Goal: Obtain resource: Download file/media

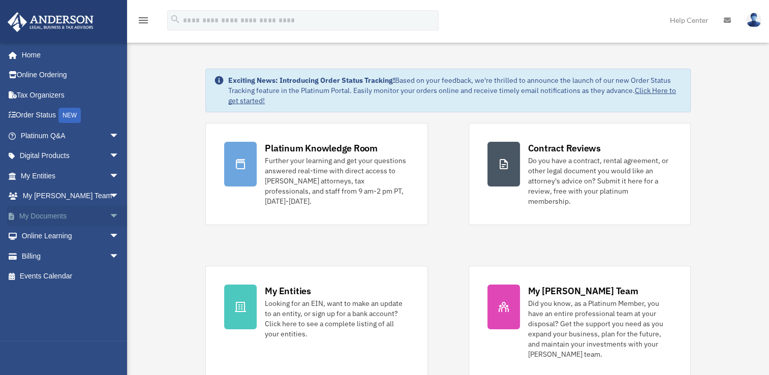
click at [111, 212] on span "arrow_drop_down" at bounding box center [119, 216] width 20 height 21
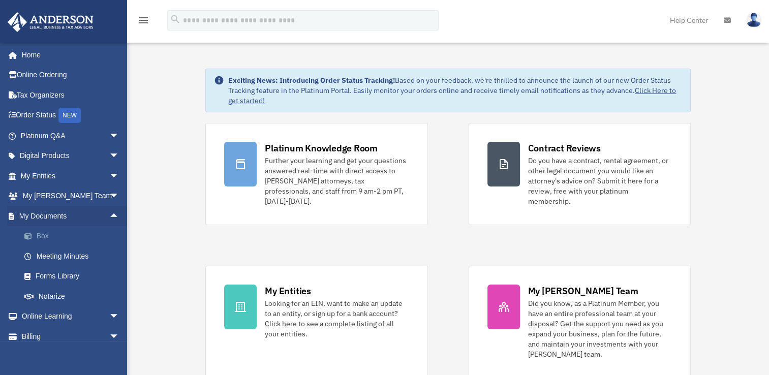
click at [45, 233] on link "Box" at bounding box center [74, 236] width 121 height 20
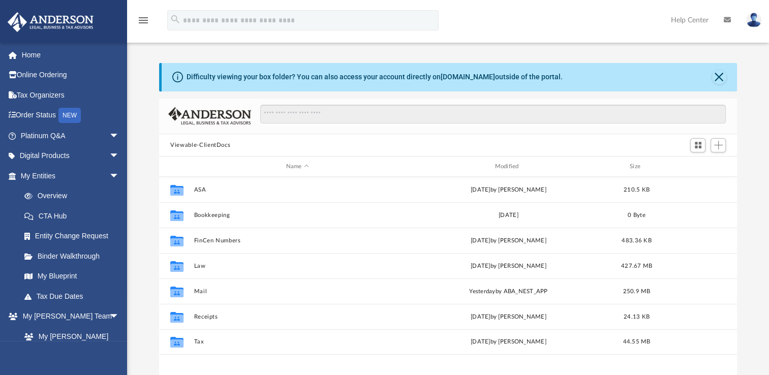
scroll to position [223, 570]
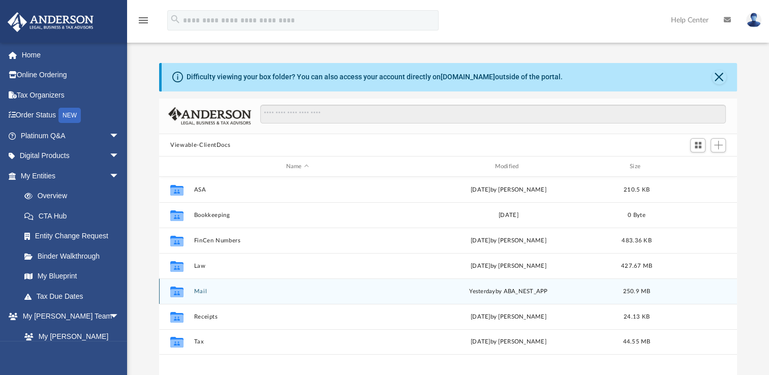
click at [204, 292] on button "Mail" at bounding box center [297, 291] width 207 height 7
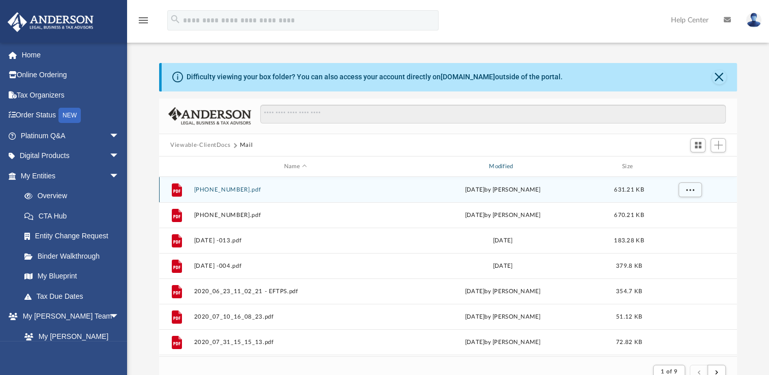
scroll to position [192, 570]
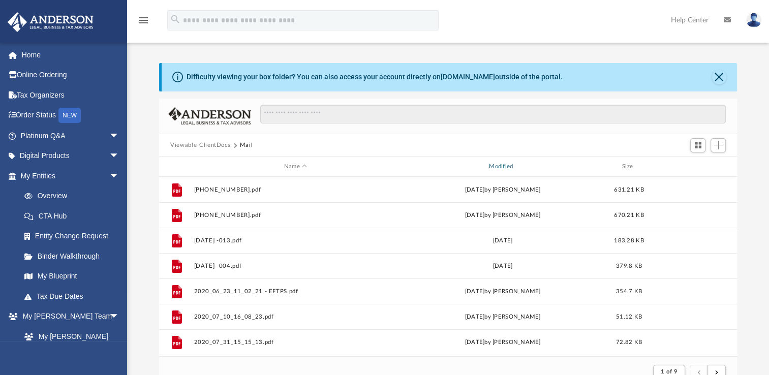
click at [499, 165] on div "Modified" at bounding box center [502, 166] width 203 height 9
click at [502, 166] on div "Modified" at bounding box center [502, 166] width 203 height 9
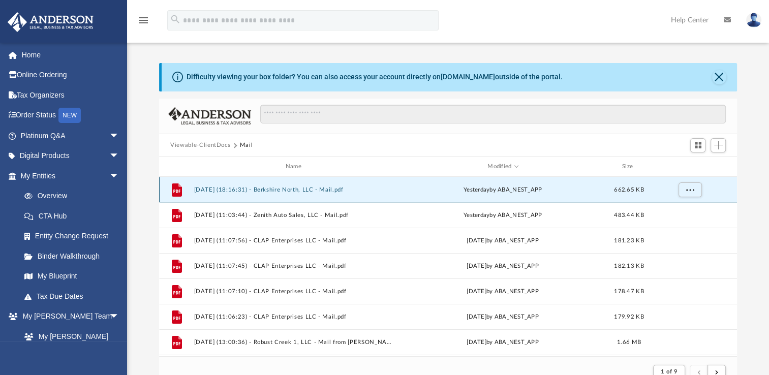
click at [295, 191] on button "[DATE] (18:16:31) - Berkshire North, LLC - Mail.pdf" at bounding box center [295, 190] width 203 height 7
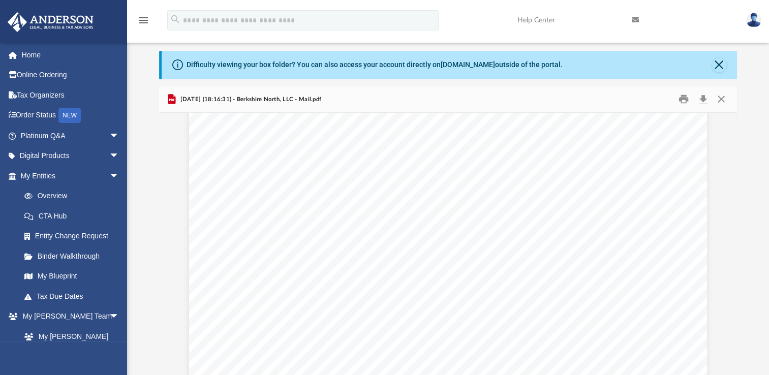
scroll to position [0, 0]
click at [722, 98] on button "Close" at bounding box center [721, 100] width 18 height 16
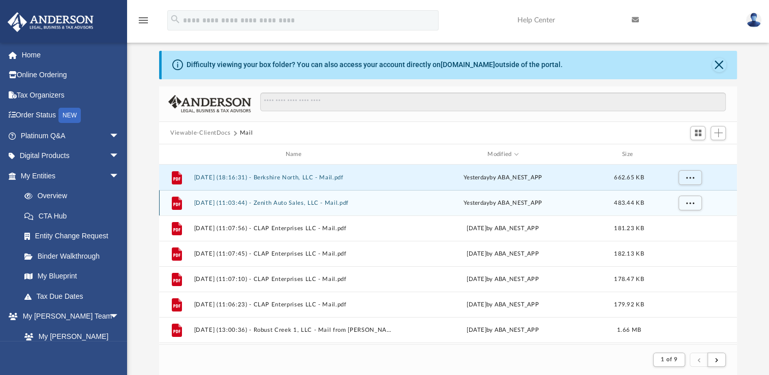
click at [300, 208] on div "File [DATE] (11:03:44) - Zenith Auto Sales, LLC - Mail.pdf [DATE] by ABA_NEST_A…" at bounding box center [448, 202] width 578 height 25
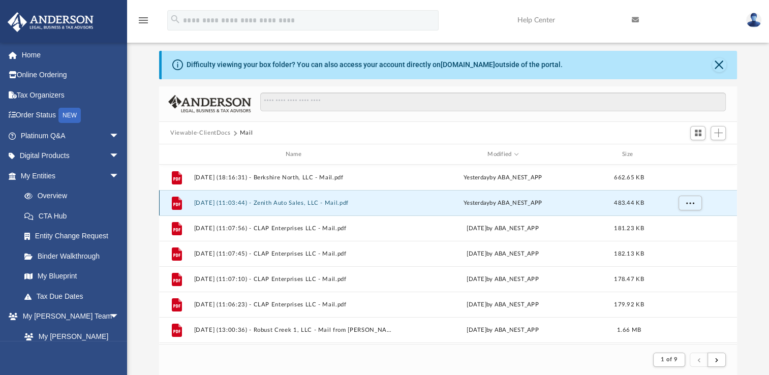
click at [300, 203] on button "[DATE] (11:03:44) - Zenith Auto Sales, LLC - Mail.pdf" at bounding box center [295, 203] width 203 height 7
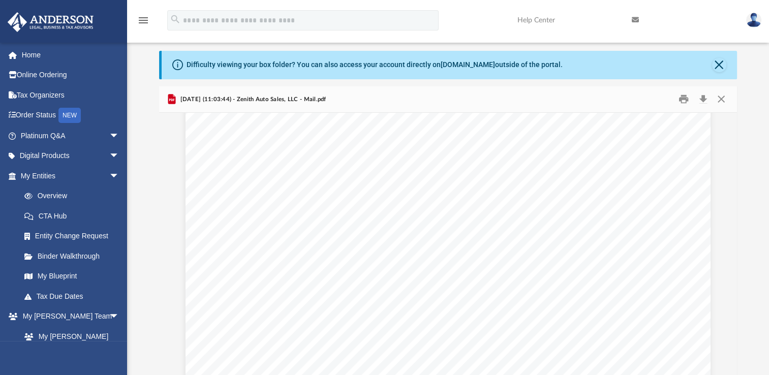
scroll to position [1099, 0]
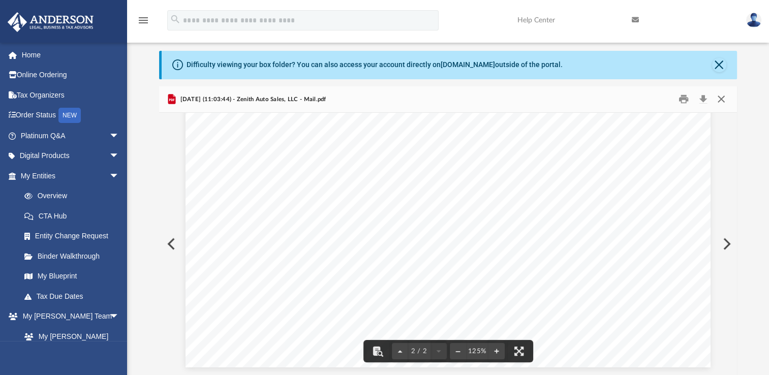
click at [720, 96] on button "Close" at bounding box center [721, 100] width 18 height 16
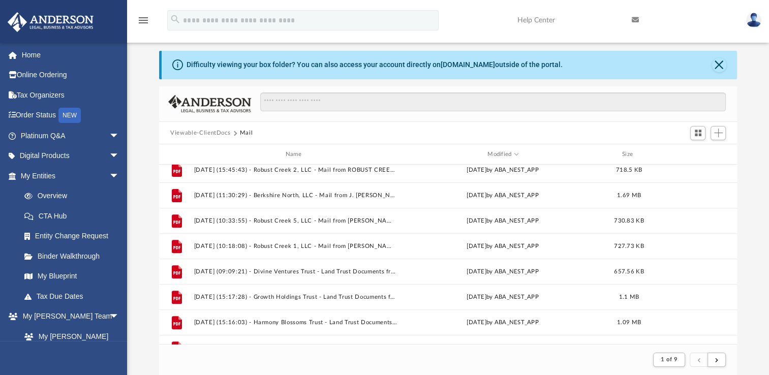
scroll to position [458, 0]
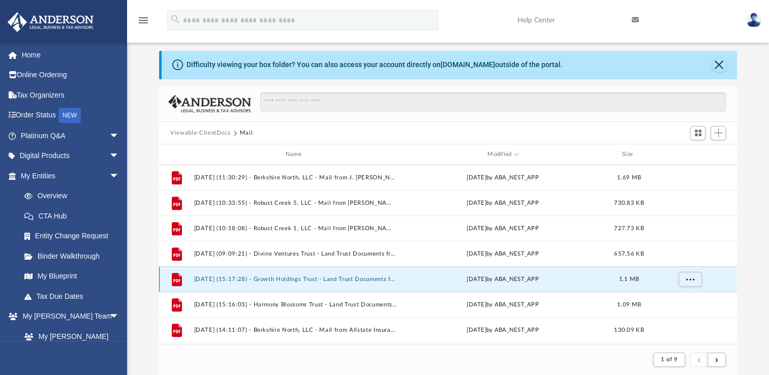
click at [341, 281] on button "[DATE] (15:17:28) - Growth Holdings Trust - Land Trust Documents from J. [PERSO…" at bounding box center [295, 279] width 203 height 7
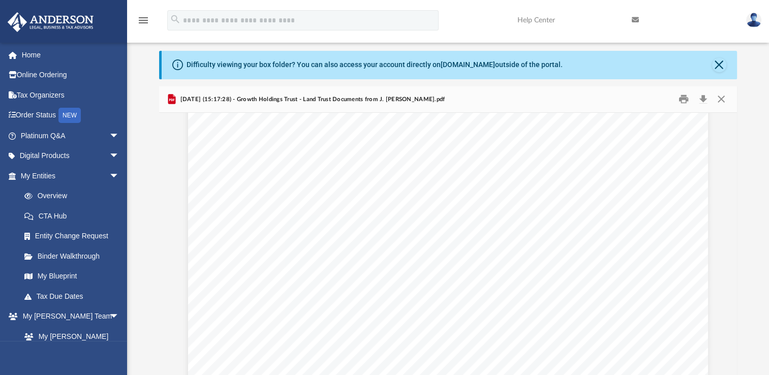
scroll to position [102, 0]
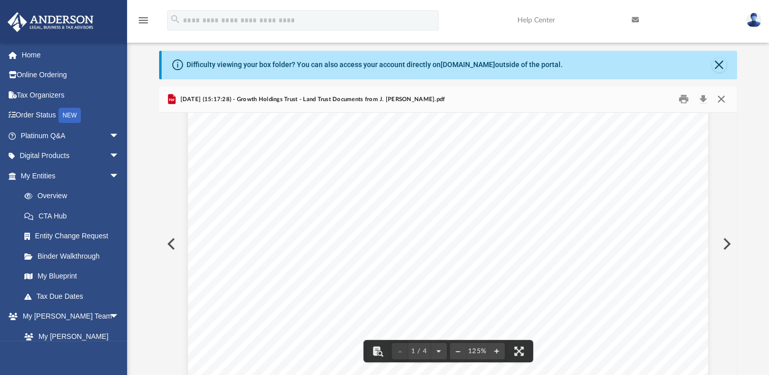
click at [720, 97] on button "Close" at bounding box center [721, 100] width 18 height 16
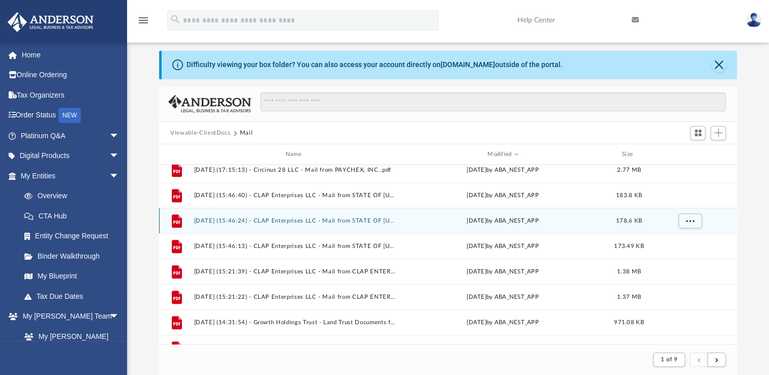
scroll to position [661, 0]
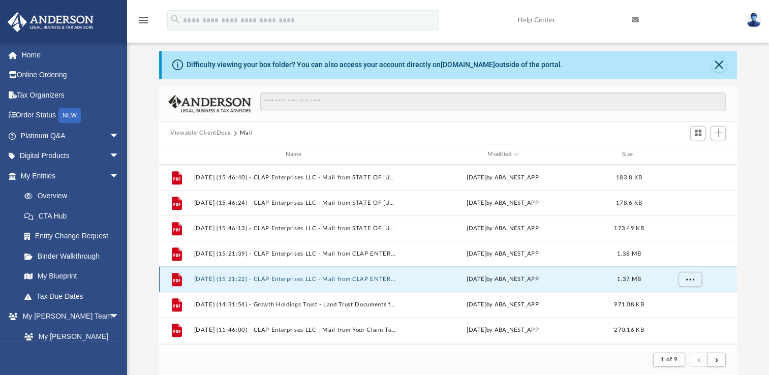
click at [319, 282] on button "[DATE] (15:21:22) - CLAP Enterprises LLC - Mail from CLAP ENTERPRISES LLC.pdf" at bounding box center [295, 279] width 203 height 7
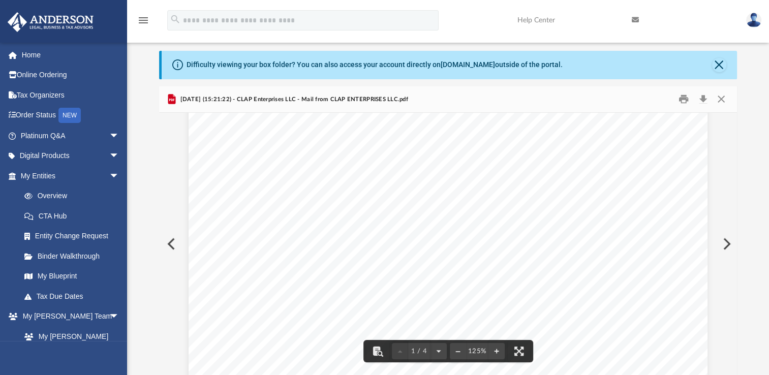
scroll to position [0, 0]
click at [720, 98] on button "Close" at bounding box center [721, 100] width 18 height 16
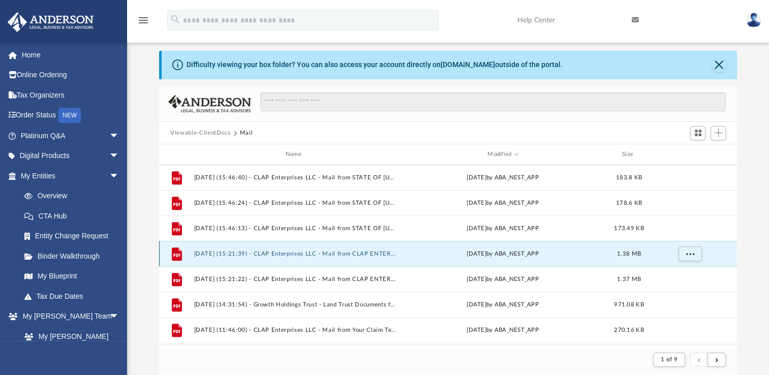
click at [335, 253] on button "[DATE] (15:21:39) - CLAP Enterprises LLC - Mail from CLAP ENTERPRISES, LLC.pdf" at bounding box center [295, 254] width 203 height 7
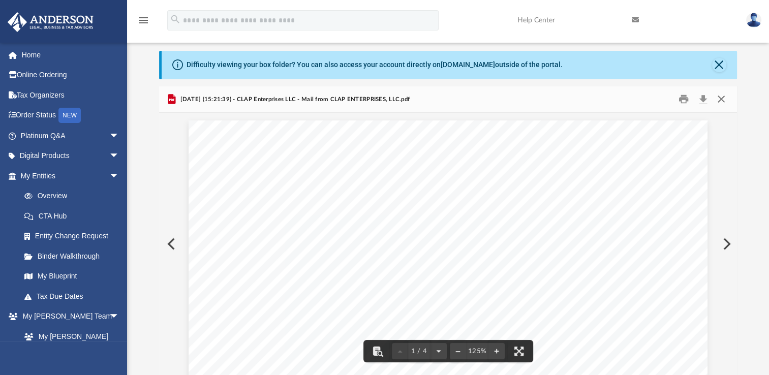
click at [720, 101] on button "Close" at bounding box center [721, 100] width 18 height 16
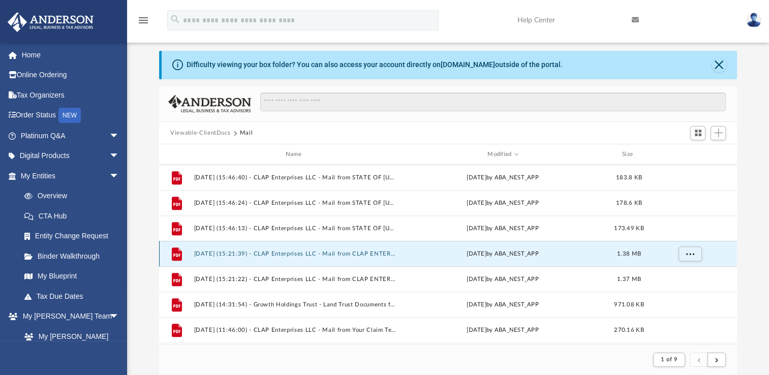
scroll to position [610, 0]
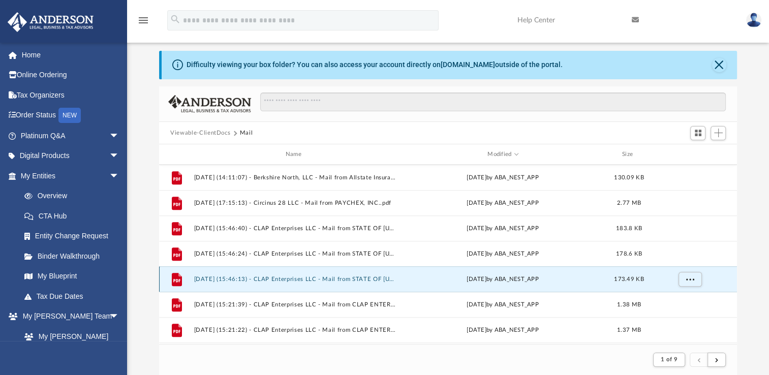
click at [350, 278] on button "[DATE] (15:46:13) - CLAP Enterprises LLC - Mail from STATE OF [US_STATE] DEPART…" at bounding box center [295, 279] width 203 height 7
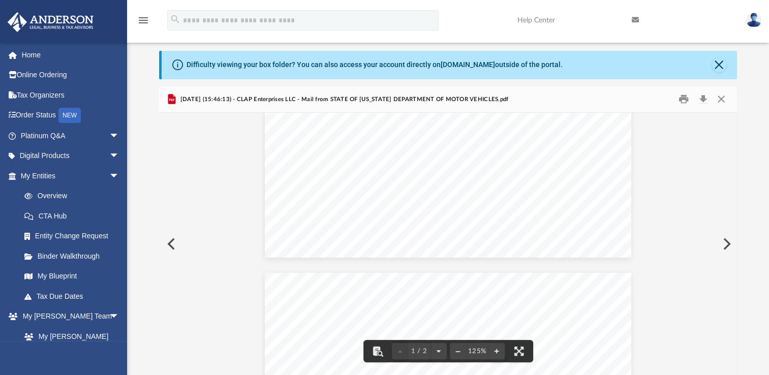
scroll to position [203, 0]
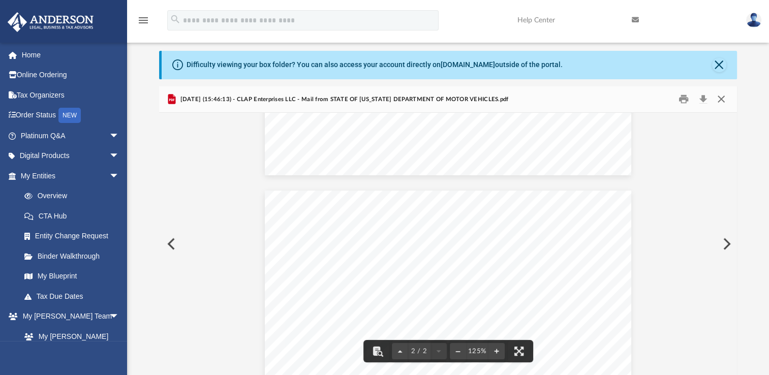
click at [721, 100] on button "Close" at bounding box center [721, 100] width 18 height 16
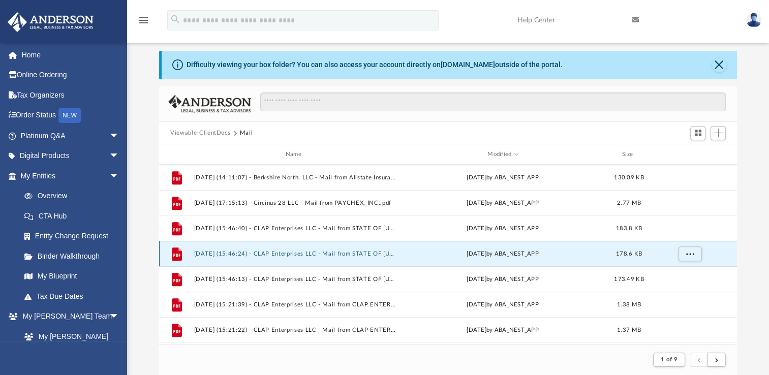
click at [359, 256] on button "[DATE] (15:46:24) - CLAP Enterprises LLC - Mail from STATE OF [US_STATE] DEPART…" at bounding box center [295, 254] width 203 height 7
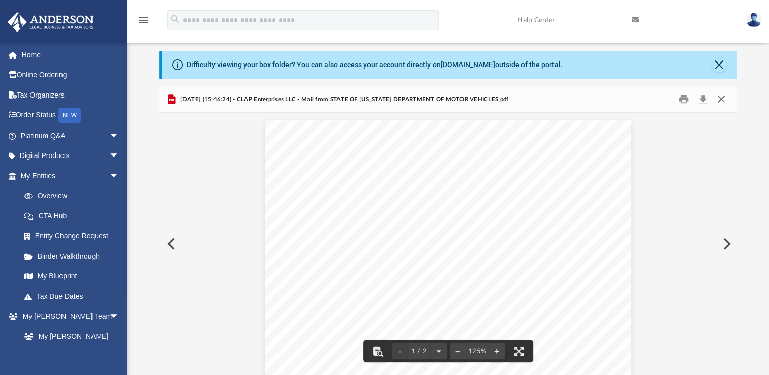
click at [724, 98] on button "Close" at bounding box center [721, 100] width 18 height 16
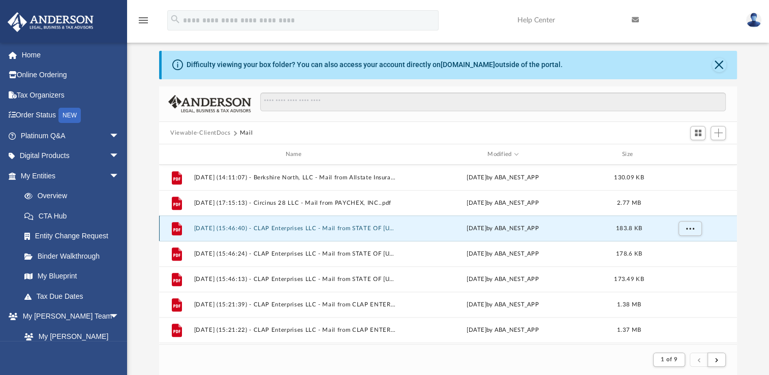
click at [345, 226] on button "[DATE] (15:46:40) - CLAP Enterprises LLC - Mail from STATE OF [US_STATE] DEPART…" at bounding box center [295, 228] width 203 height 7
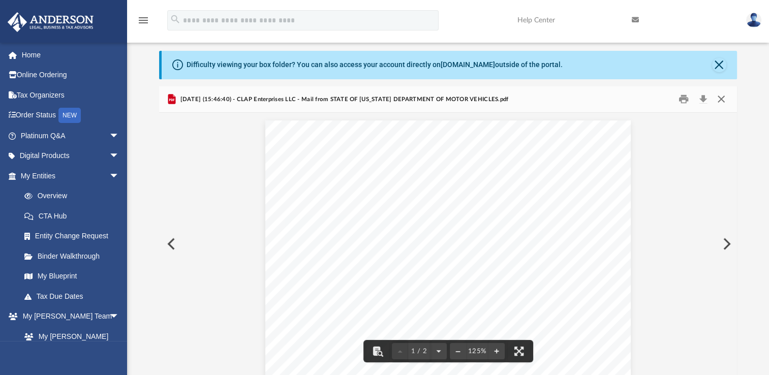
click at [726, 99] on button "Close" at bounding box center [721, 100] width 18 height 16
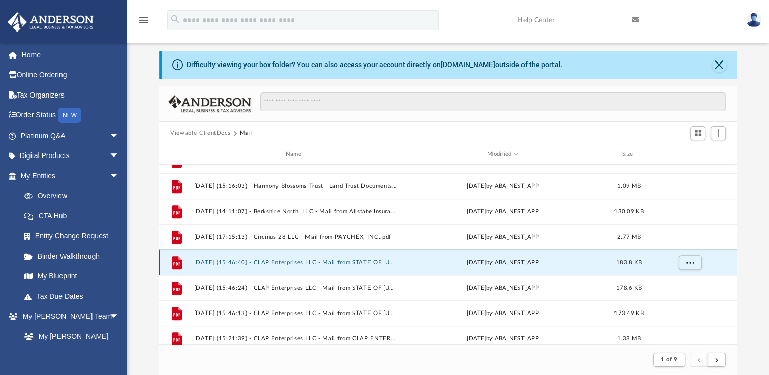
scroll to position [559, 0]
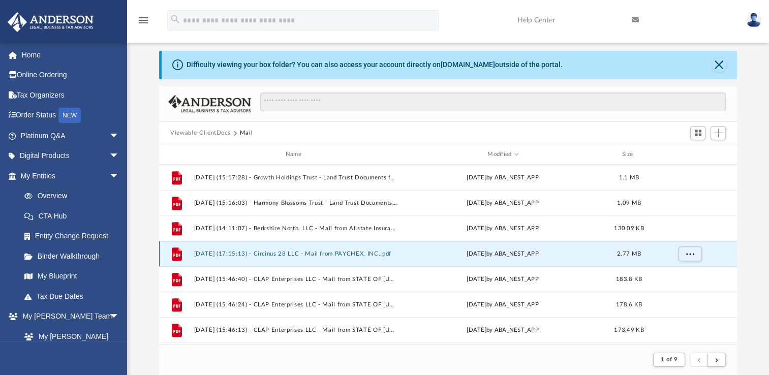
click at [356, 255] on button "[DATE] (17:15:13) - Circinus 28 LLC - Mail from PAYCHEX, INC..pdf" at bounding box center [295, 254] width 203 height 7
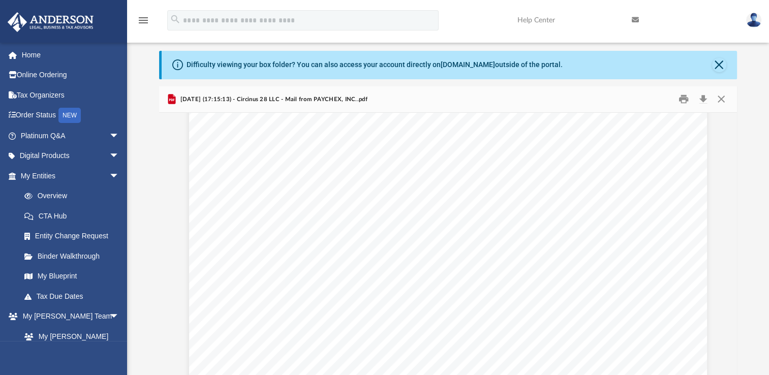
scroll to position [7645, 0]
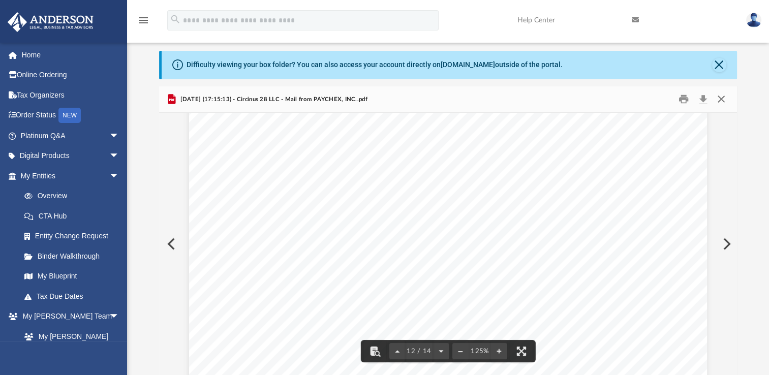
click at [720, 100] on button "Close" at bounding box center [721, 100] width 18 height 16
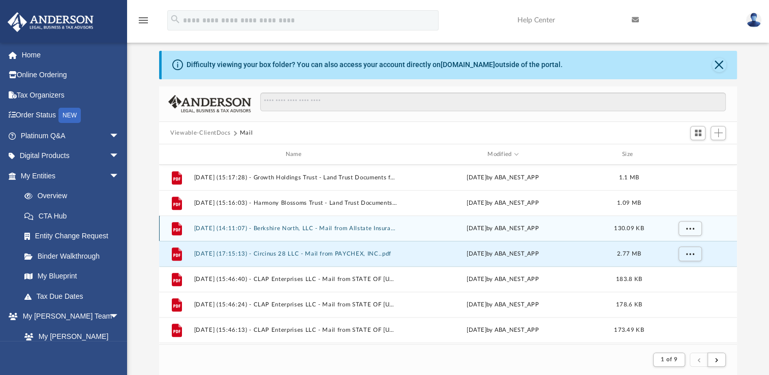
click at [351, 229] on button "[DATE] (14:11:07) - Berkshire North, LLC - Mail from Allstate Insurance Company…" at bounding box center [295, 228] width 203 height 7
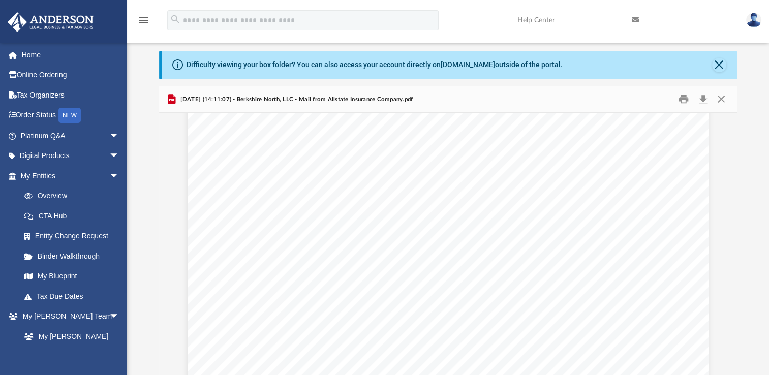
scroll to position [124, 0]
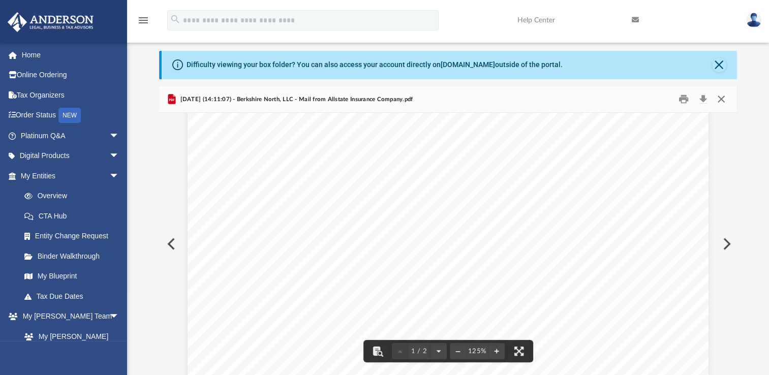
click at [721, 103] on button "Close" at bounding box center [721, 100] width 18 height 16
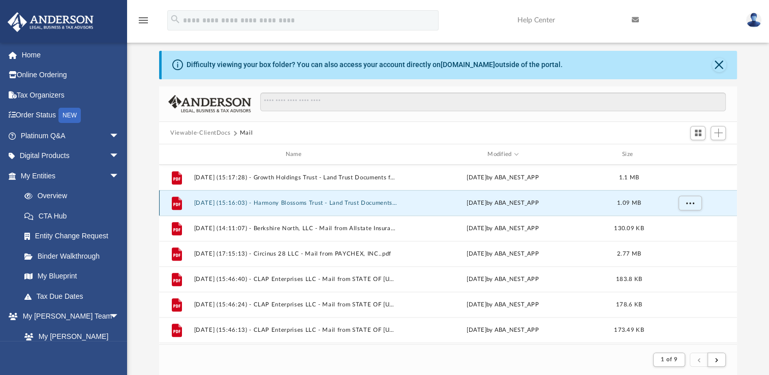
click at [373, 205] on button "[DATE] (15:16:03) - Harmony Blossoms Trust - Land Trust Documents from J. [PERS…" at bounding box center [295, 203] width 203 height 7
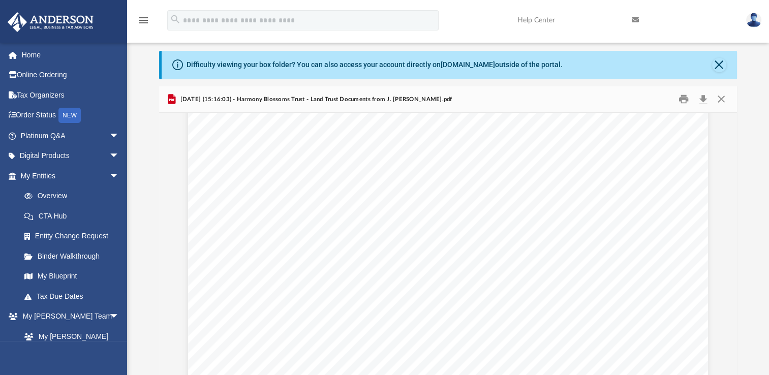
scroll to position [0, 0]
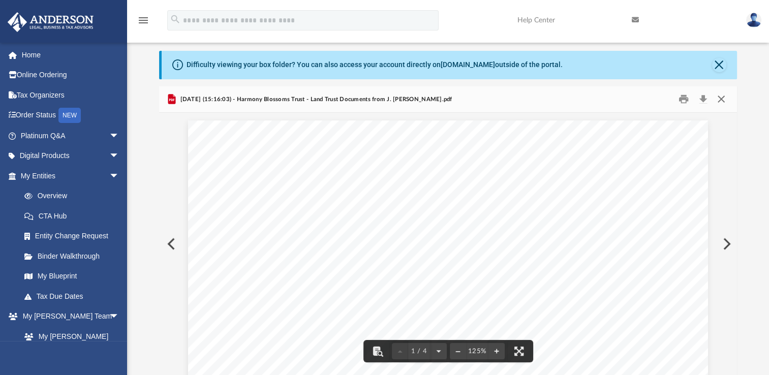
click at [719, 100] on button "Close" at bounding box center [721, 100] width 18 height 16
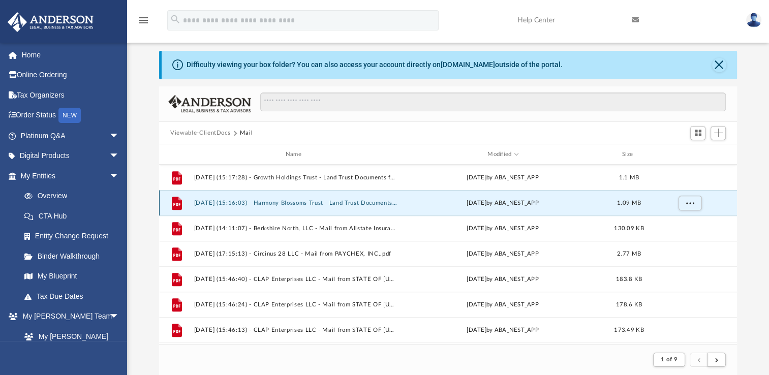
scroll to position [509, 0]
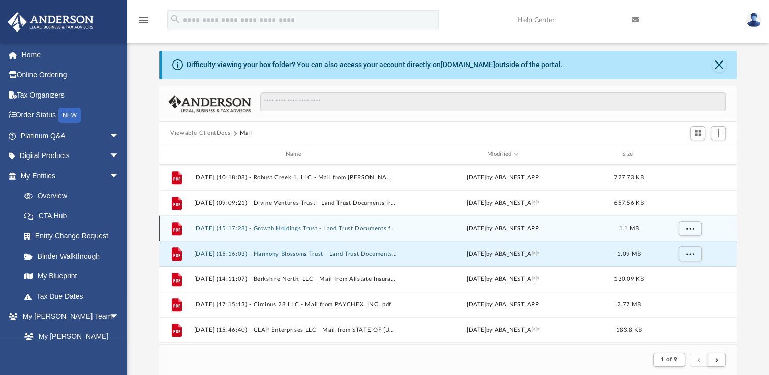
click at [304, 233] on div "File [DATE] (15:17:28) - Growth Holdings Trust - Land Trust Documents from J. […" at bounding box center [448, 228] width 578 height 25
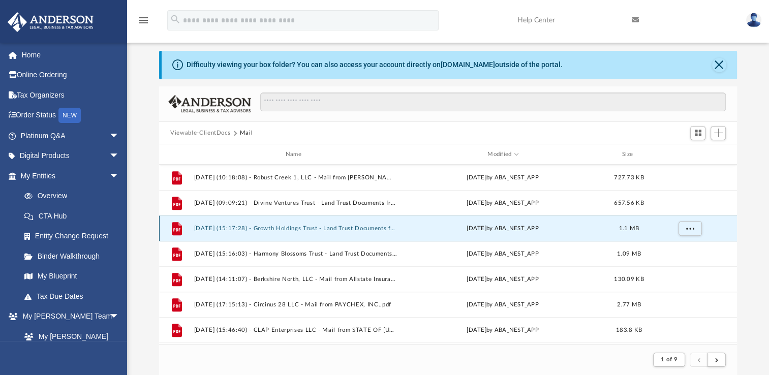
click at [306, 228] on button "[DATE] (15:17:28) - Growth Holdings Trust - Land Trust Documents from J. [PERSO…" at bounding box center [295, 228] width 203 height 7
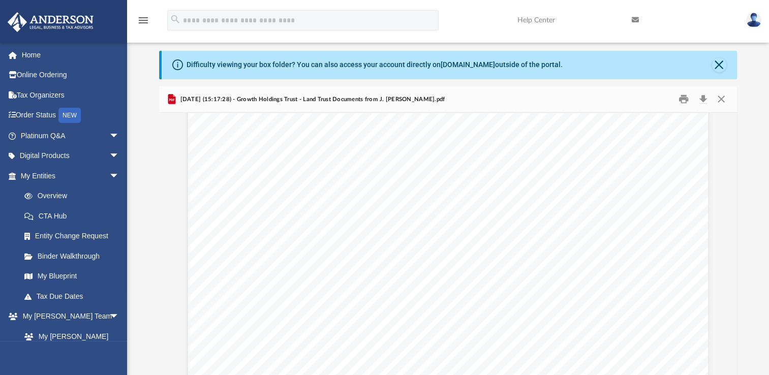
scroll to position [153, 0]
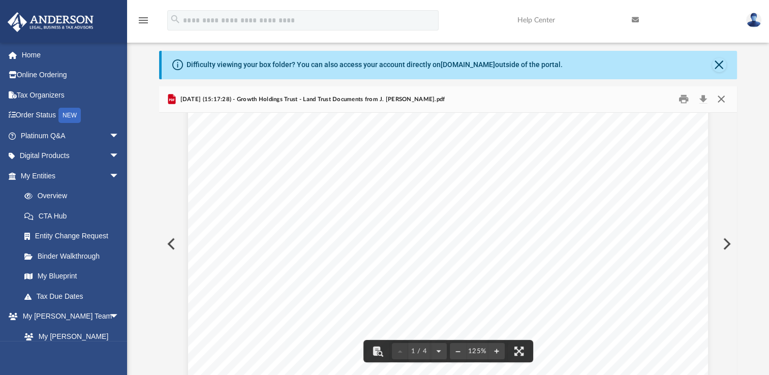
click at [719, 99] on button "Close" at bounding box center [721, 100] width 18 height 16
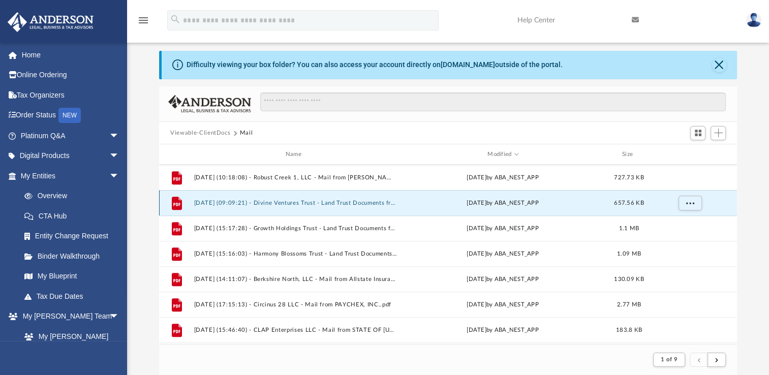
click at [314, 205] on button "[DATE] (09:09:21) - Divine Ventures Trust - Land Trust Documents from J. [PERSO…" at bounding box center [295, 203] width 203 height 7
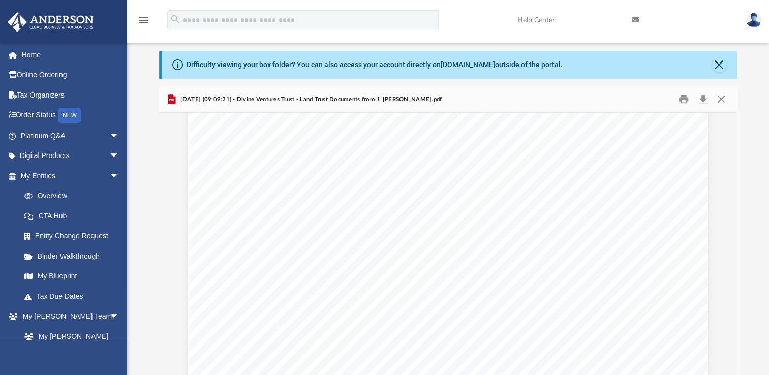
scroll to position [0, 0]
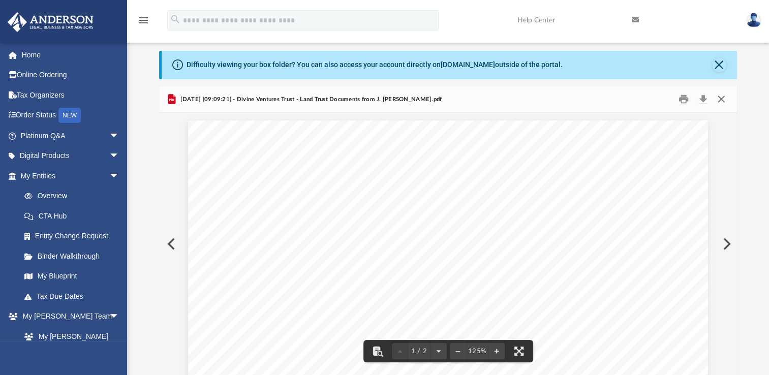
click at [723, 98] on button "Close" at bounding box center [721, 100] width 18 height 16
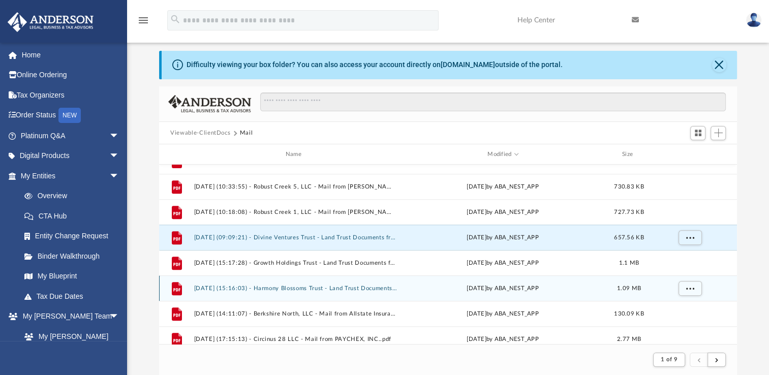
scroll to position [458, 0]
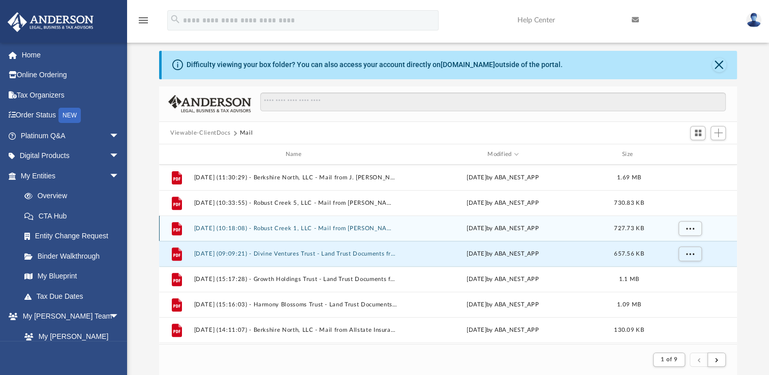
click at [348, 231] on div "File [DATE] (10:18:08) - Robust Creek 1, LLC - Mail from [PERSON_NAME].pdf [DAT…" at bounding box center [448, 228] width 578 height 25
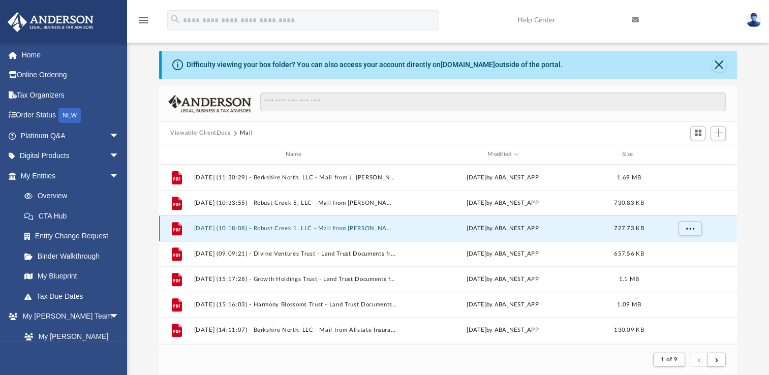
click at [357, 227] on button "[DATE] (10:18:08) - Robust Creek 1, LLC - Mail from [PERSON_NAME].pdf" at bounding box center [295, 228] width 203 height 7
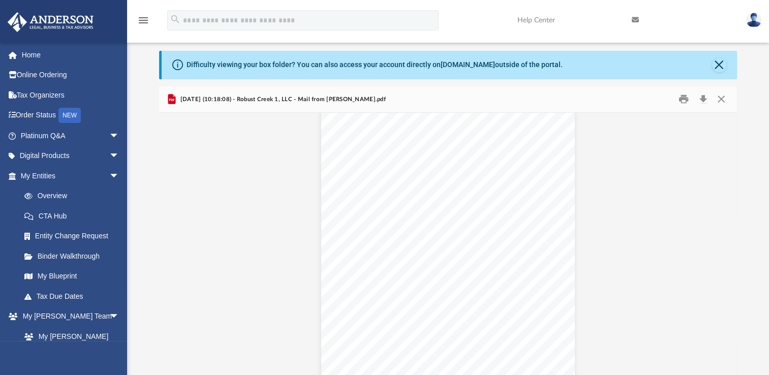
scroll to position [1831, 0]
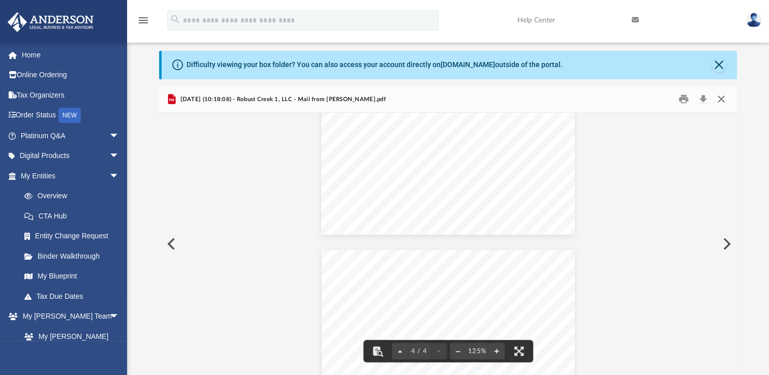
click at [726, 99] on button "Close" at bounding box center [721, 100] width 18 height 16
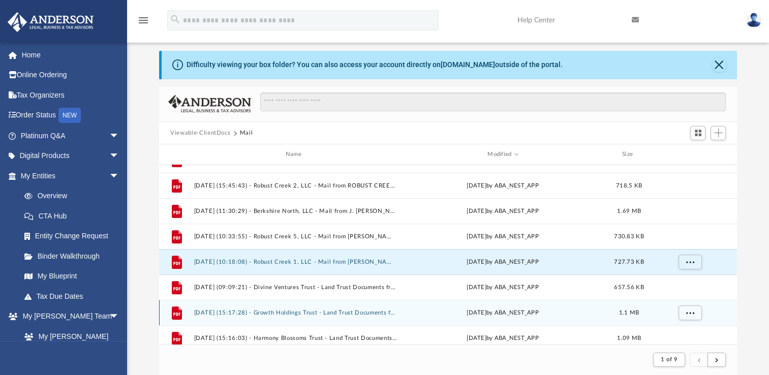
scroll to position [407, 0]
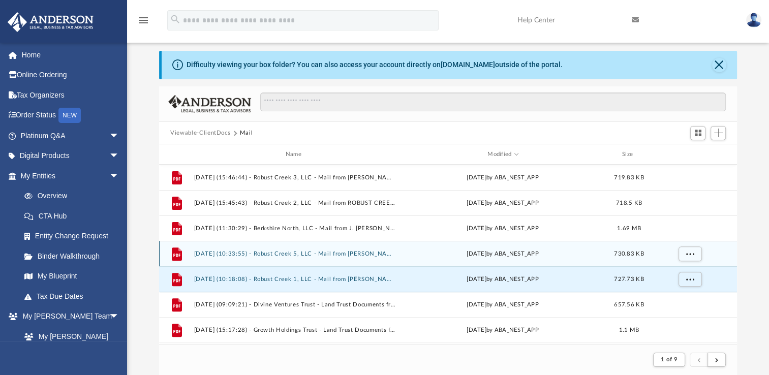
click at [298, 254] on button "[DATE] (10:33:55) - Robust Creek 5, LLC - Mail from [PERSON_NAME].pdf" at bounding box center [295, 254] width 203 height 7
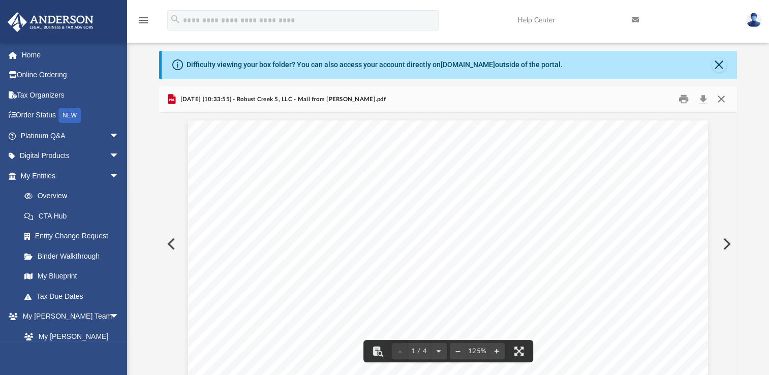
click at [718, 101] on button "Close" at bounding box center [721, 100] width 18 height 16
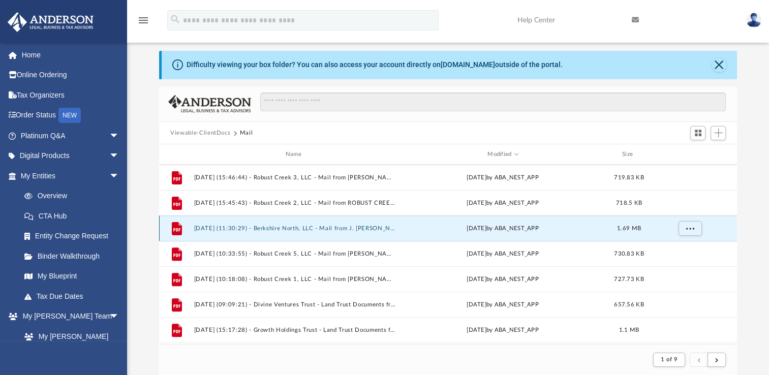
click at [346, 229] on button "[DATE] (11:30:29) - Berkshire North, LLC - Mail from J. [PERSON_NAME].pdf" at bounding box center [295, 228] width 203 height 7
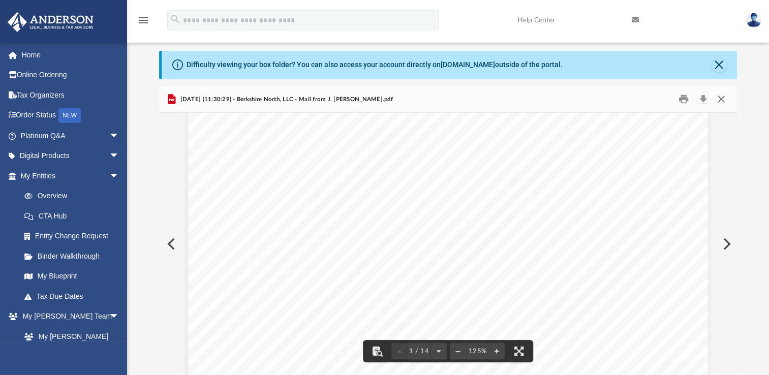
click at [724, 99] on button "Close" at bounding box center [721, 100] width 18 height 16
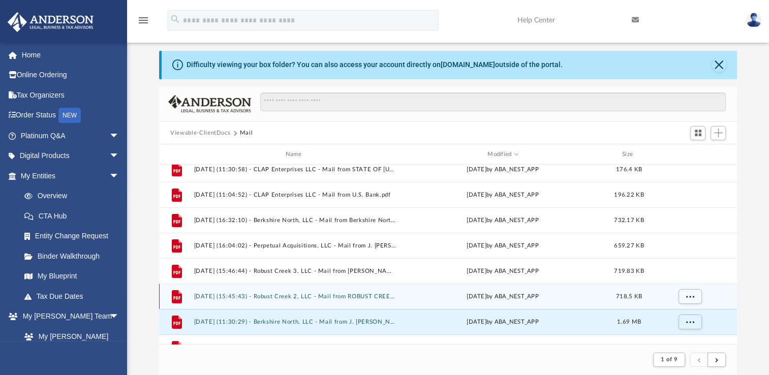
scroll to position [305, 0]
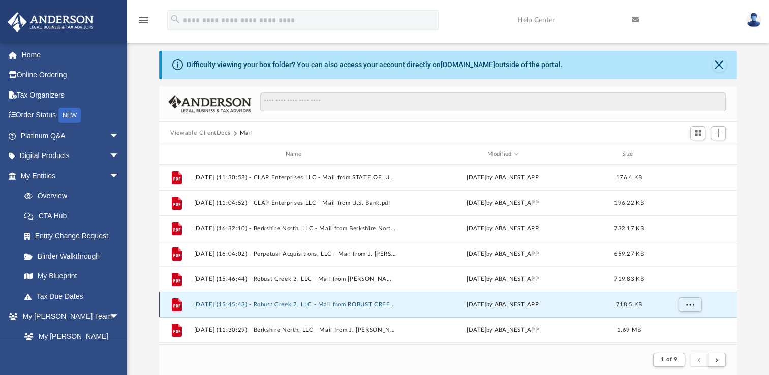
click at [327, 306] on button "[DATE] (15:45:43) - Robust Creek 2, LLC - Mail from ROBUST CREEK 2 LLC.pdf" at bounding box center [295, 305] width 203 height 7
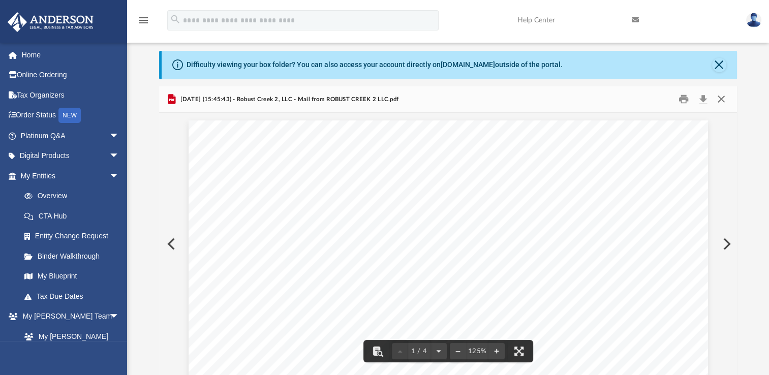
click at [725, 100] on button "Close" at bounding box center [721, 100] width 18 height 16
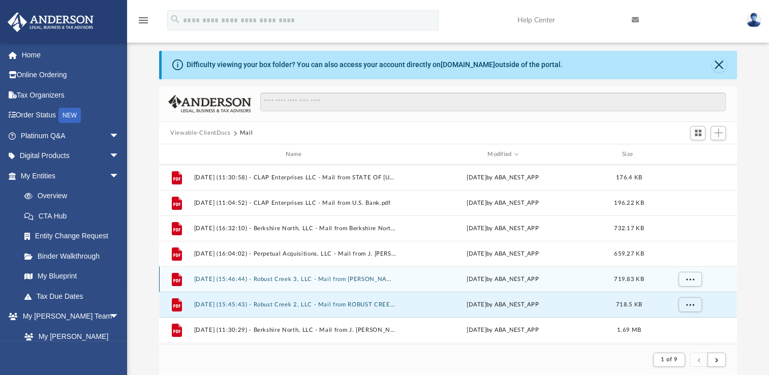
click at [320, 279] on button "[DATE] (15:46:44) - Robust Creek 3, LLC - Mail from [PERSON_NAME].pdf" at bounding box center [295, 279] width 203 height 7
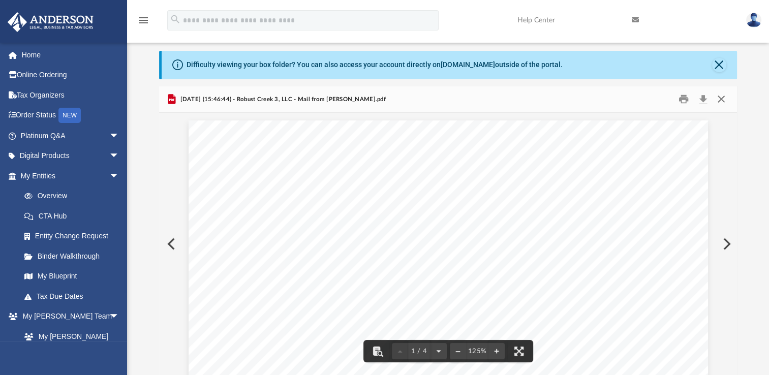
click at [725, 101] on button "Close" at bounding box center [721, 100] width 18 height 16
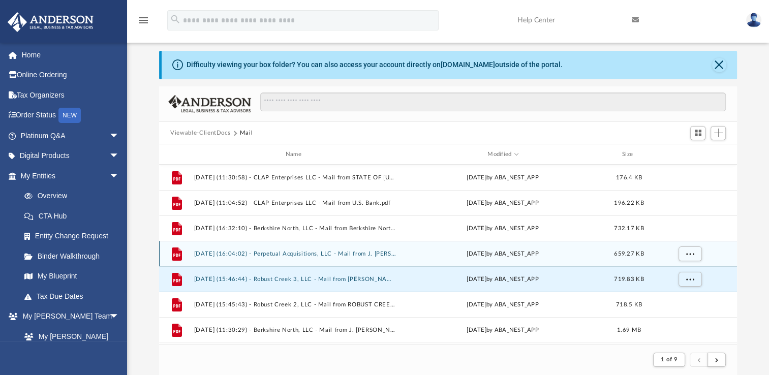
click at [317, 255] on button "[DATE] (16:04:02) - Perpetual Acquisitions, LLC - Mail from J. [PERSON_NAME].pdf" at bounding box center [295, 254] width 203 height 7
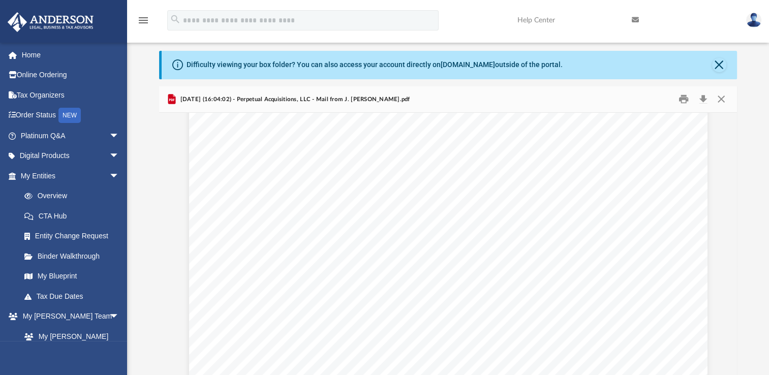
scroll to position [0, 0]
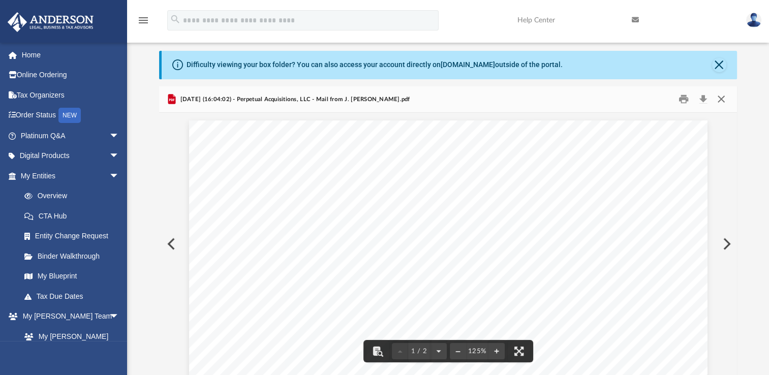
click at [717, 96] on button "Close" at bounding box center [721, 100] width 18 height 16
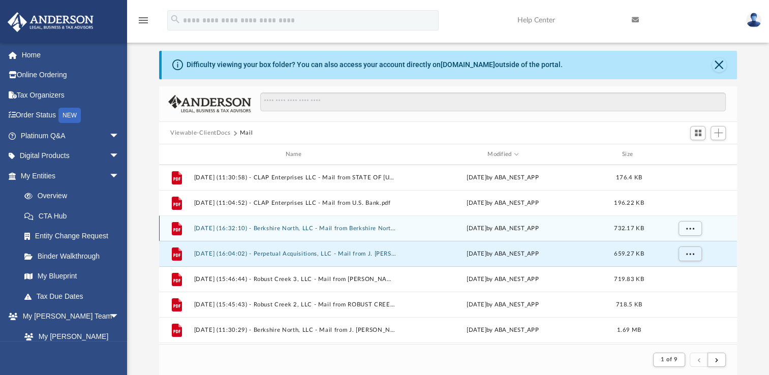
click at [336, 228] on button "[DATE] (16:32:10) - Berkshire North, LLC - Mail from Berkshire North LLC.pdf" at bounding box center [295, 228] width 203 height 7
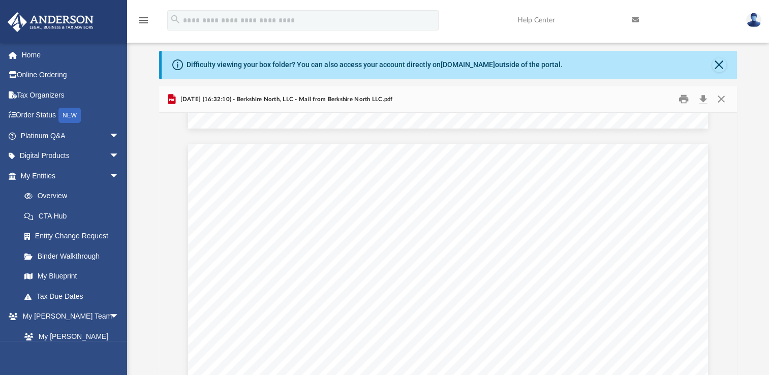
scroll to position [814, 0]
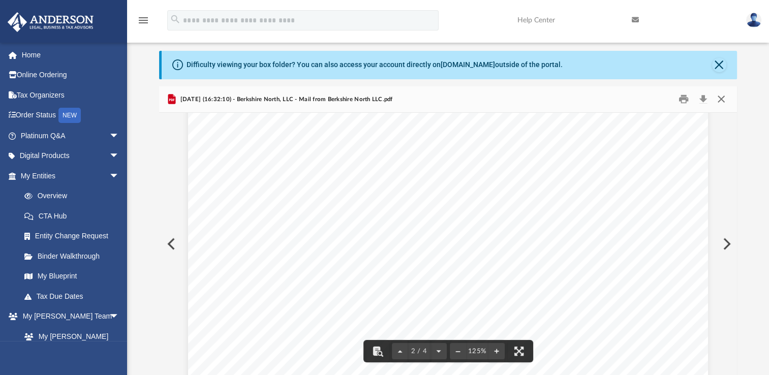
click at [725, 101] on button "Close" at bounding box center [721, 100] width 18 height 16
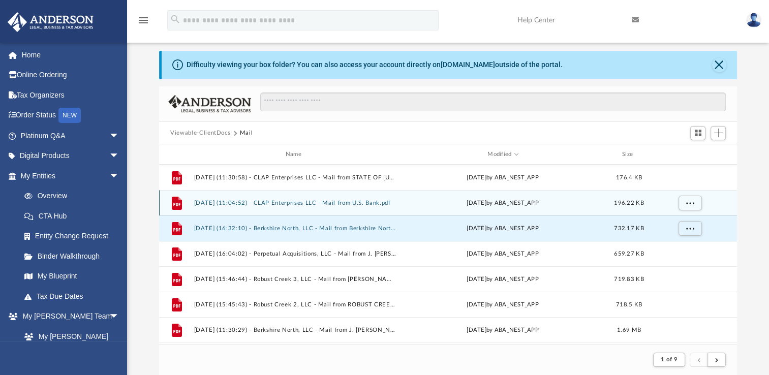
scroll to position [254, 0]
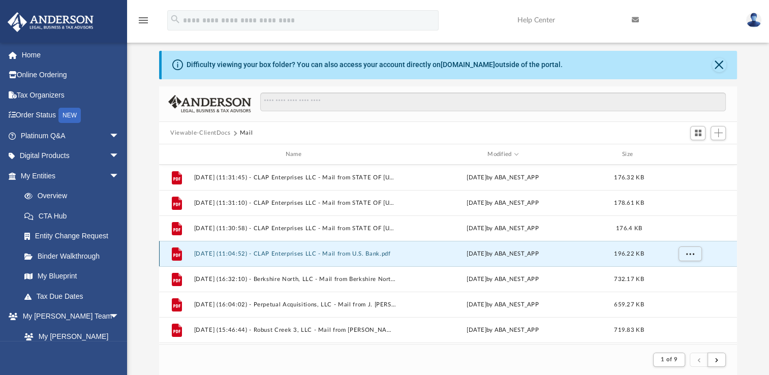
click at [345, 253] on button "[DATE] (11:04:52) - CLAP Enterprises LLC - Mail from U.S. Bank.pdf" at bounding box center [295, 254] width 203 height 7
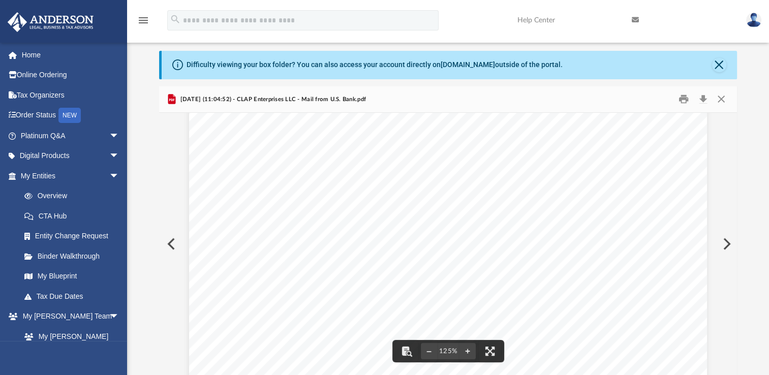
scroll to position [0, 0]
click at [723, 103] on button "Close" at bounding box center [721, 100] width 18 height 16
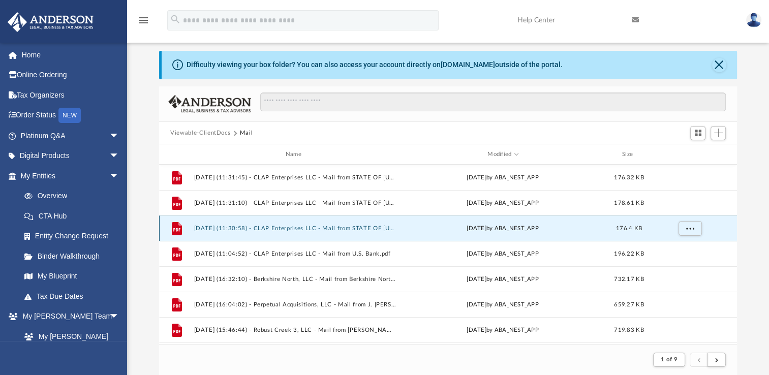
click at [318, 226] on button "[DATE] (11:30:58) - CLAP Enterprises LLC - Mail from STATE OF [US_STATE] DEPART…" at bounding box center [295, 228] width 203 height 7
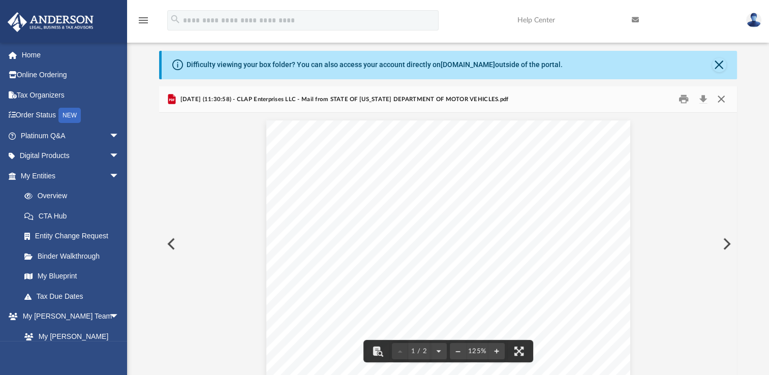
click at [723, 97] on button "Close" at bounding box center [721, 100] width 18 height 16
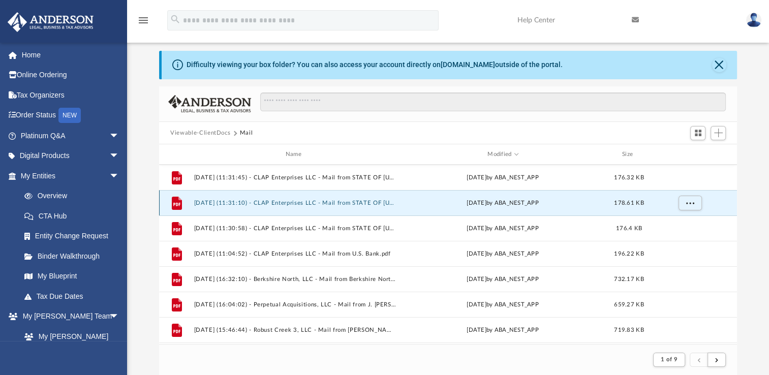
click at [326, 203] on button "[DATE] (11:31:10) - CLAP Enterprises LLC - Mail from STATE OF [US_STATE] DEPART…" at bounding box center [295, 203] width 203 height 7
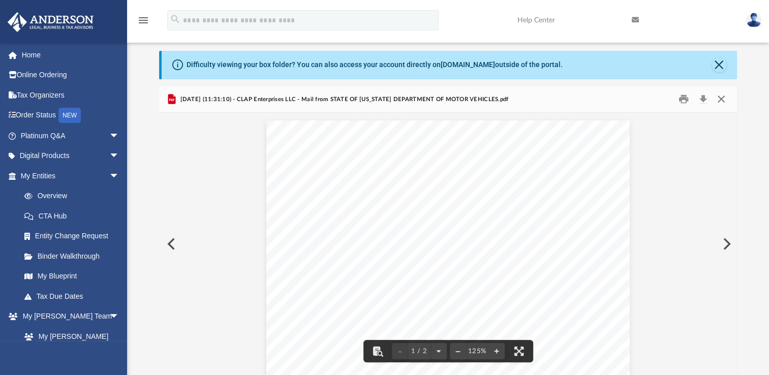
click at [726, 100] on button "Close" at bounding box center [721, 100] width 18 height 16
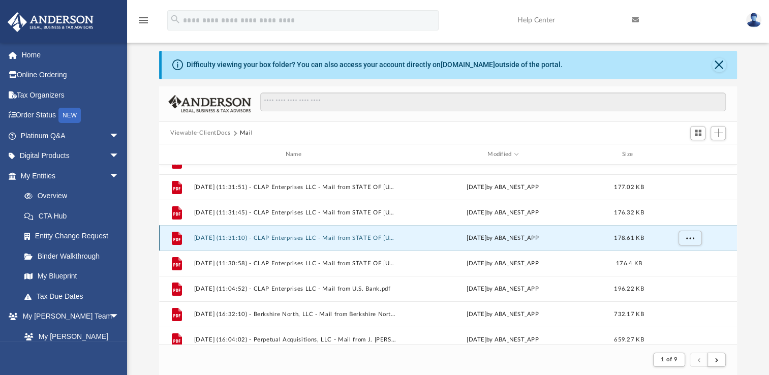
scroll to position [203, 0]
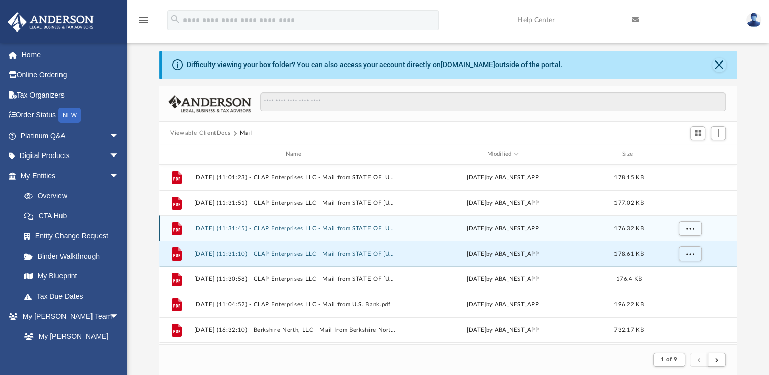
click at [341, 232] on div "File [DATE] (11:31:45) - CLAP Enterprises LLC - Mail from STATE OF [US_STATE] D…" at bounding box center [448, 228] width 578 height 25
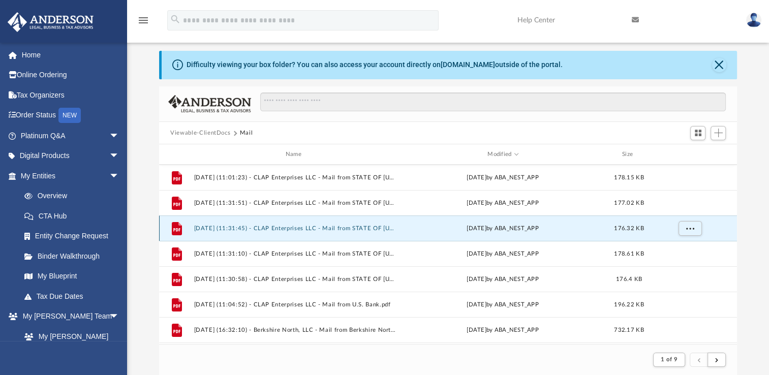
click at [344, 227] on button "[DATE] (11:31:45) - CLAP Enterprises LLC - Mail from STATE OF [US_STATE] DEPART…" at bounding box center [295, 228] width 203 height 7
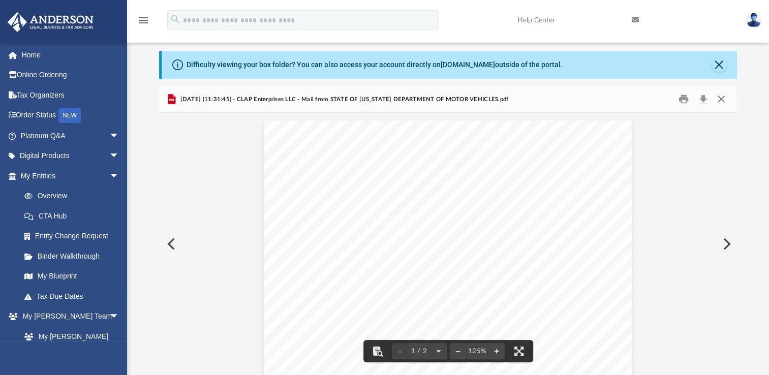
click at [724, 100] on button "Close" at bounding box center [721, 100] width 18 height 16
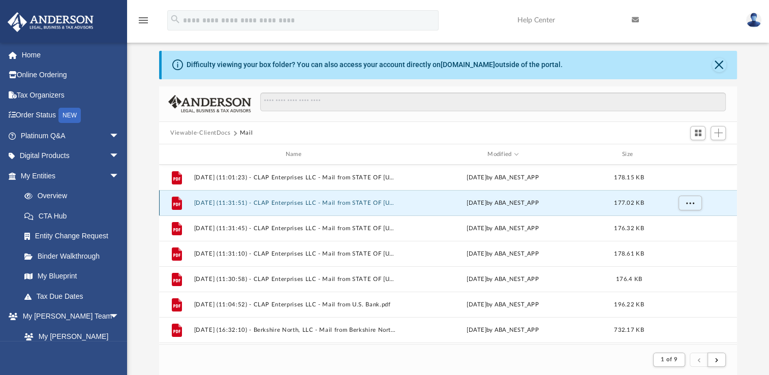
click at [335, 202] on button "[DATE] (11:31:51) - CLAP Enterprises LLC - Mail from STATE OF [US_STATE] DEPART…" at bounding box center [295, 203] width 203 height 7
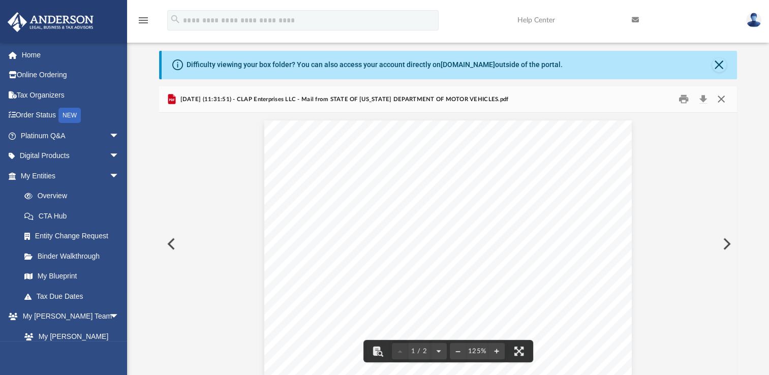
click at [721, 101] on button "Close" at bounding box center [721, 100] width 18 height 16
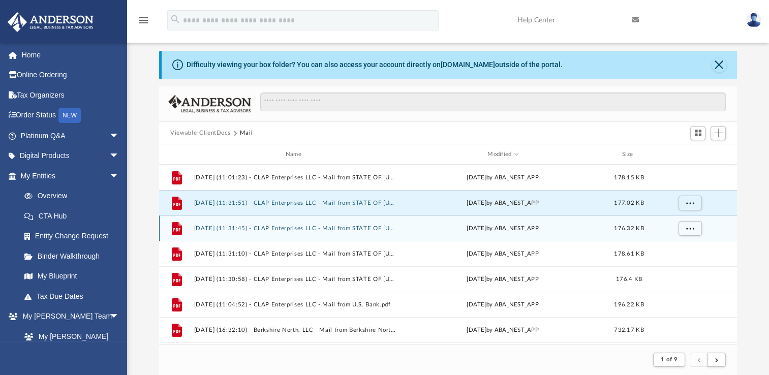
scroll to position [153, 0]
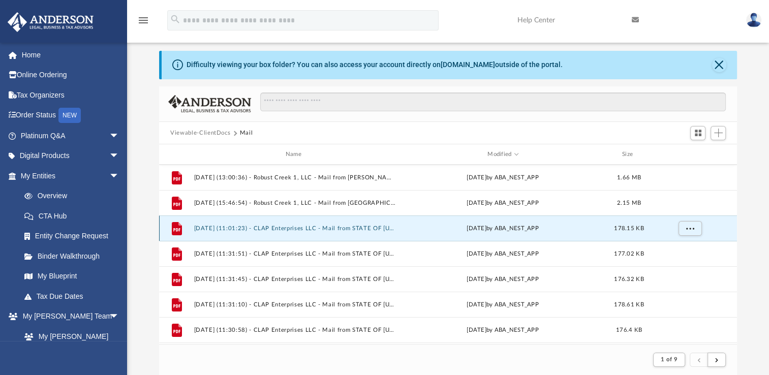
click at [302, 230] on button "[DATE] (11:01:23) - CLAP Enterprises LLC - Mail from STATE OF [US_STATE] DEPART…" at bounding box center [295, 228] width 203 height 7
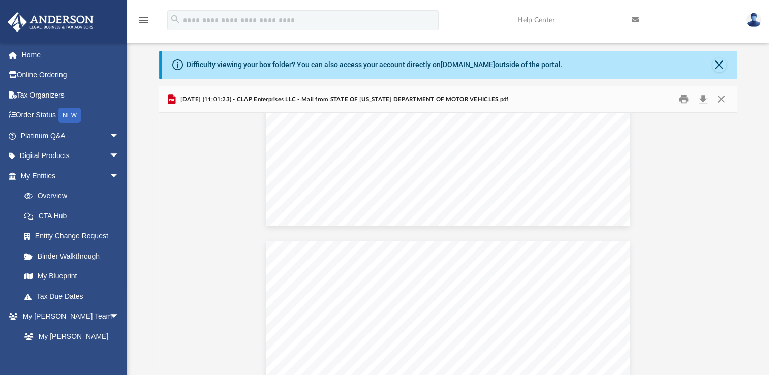
scroll to position [0, 0]
